Goal: Find specific page/section: Find specific page/section

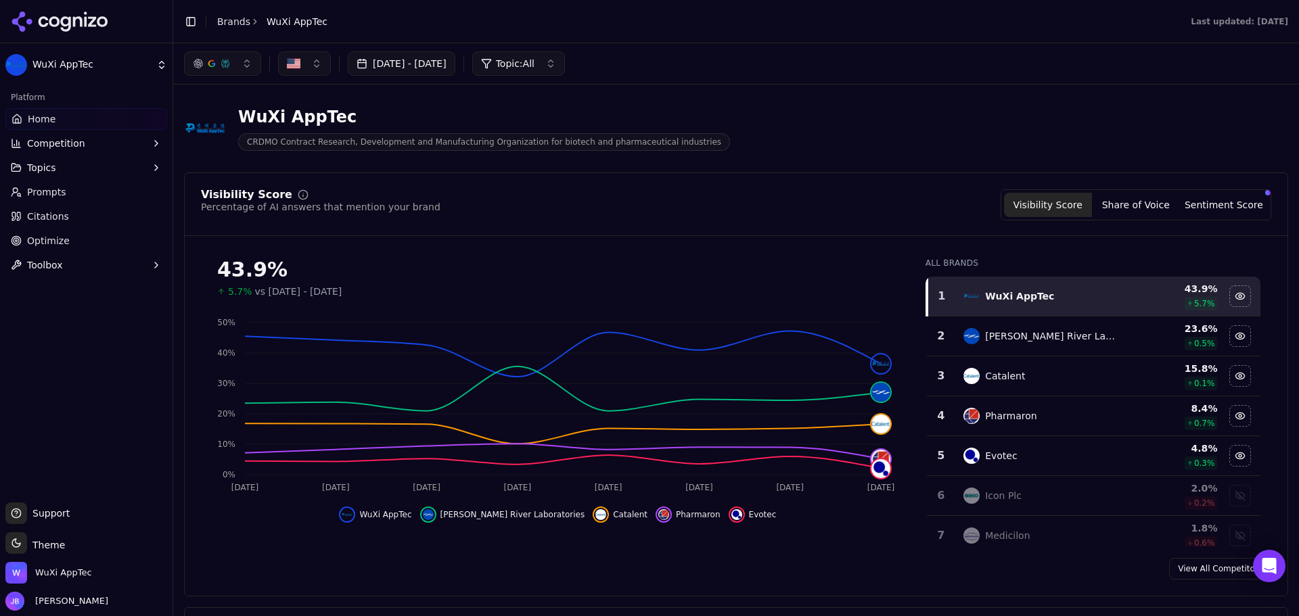
click at [55, 197] on span "Prompts" at bounding box center [46, 192] width 39 height 14
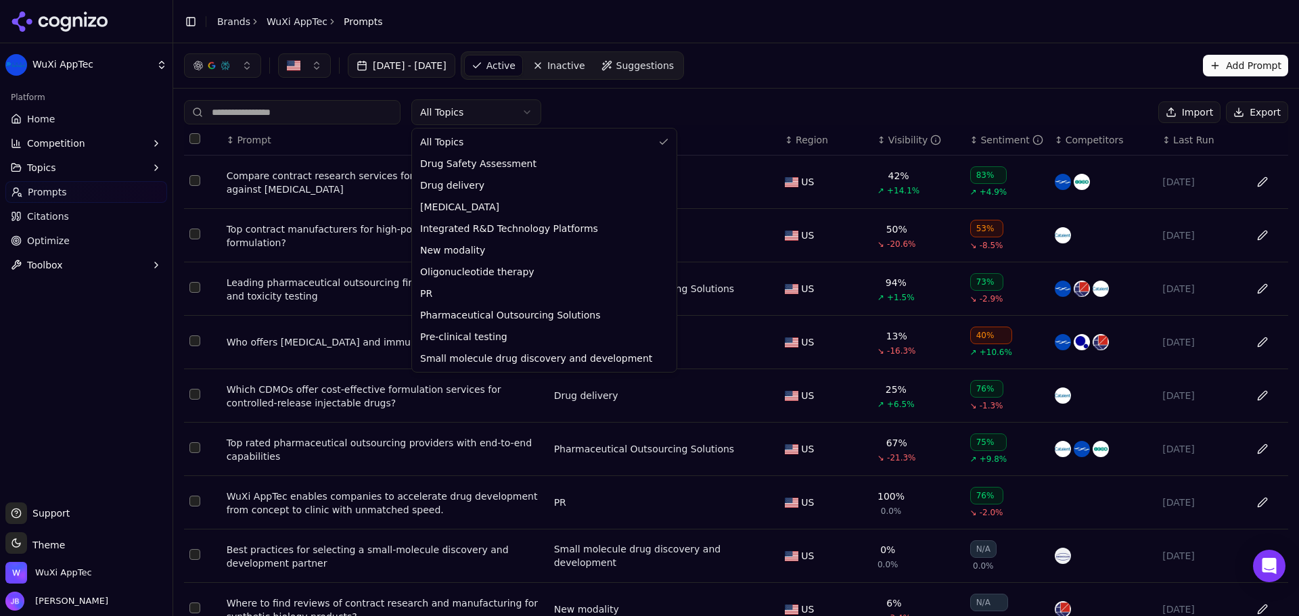
click at [526, 111] on html "WuXi AppTec Platform Home Competition Topics Prompts Citations Optimize Toolbox…" at bounding box center [649, 308] width 1299 height 616
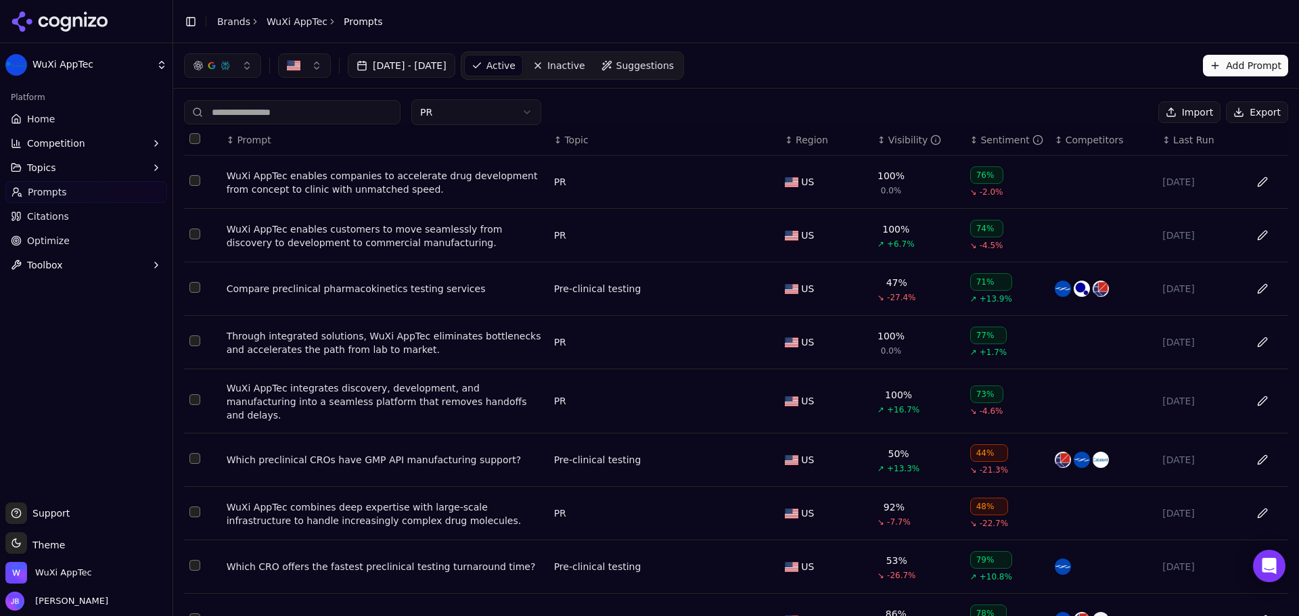
click at [371, 188] on div "WuXi AppTec enables companies to accelerate drug development from concept to cl…" at bounding box center [385, 182] width 317 height 27
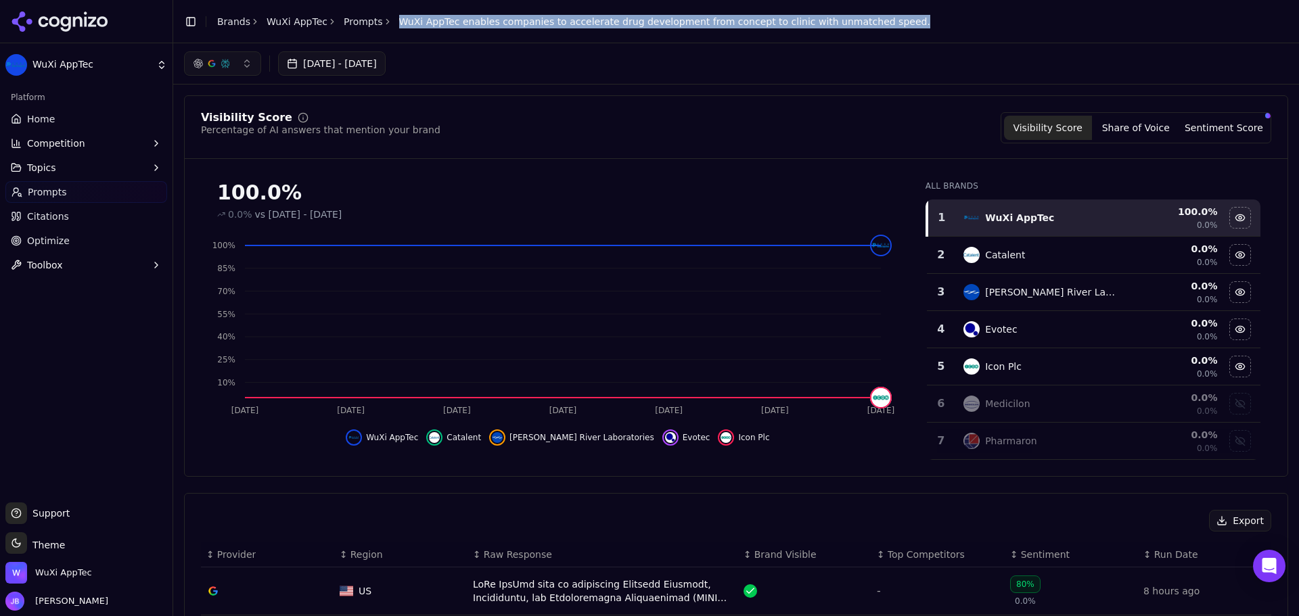
drag, startPoint x: 388, startPoint y: 18, endPoint x: 886, endPoint y: 23, distance: 498.0
click at [886, 23] on header "Toggle Sidebar Brands WuXi AppTec Prompts WuXi AppTec enables companies to acce…" at bounding box center [736, 21] width 1126 height 43
copy span "WuXi AppTec enables companies to accelerate drug development from concept to cl…"
